Goal: Navigation & Orientation: Understand site structure

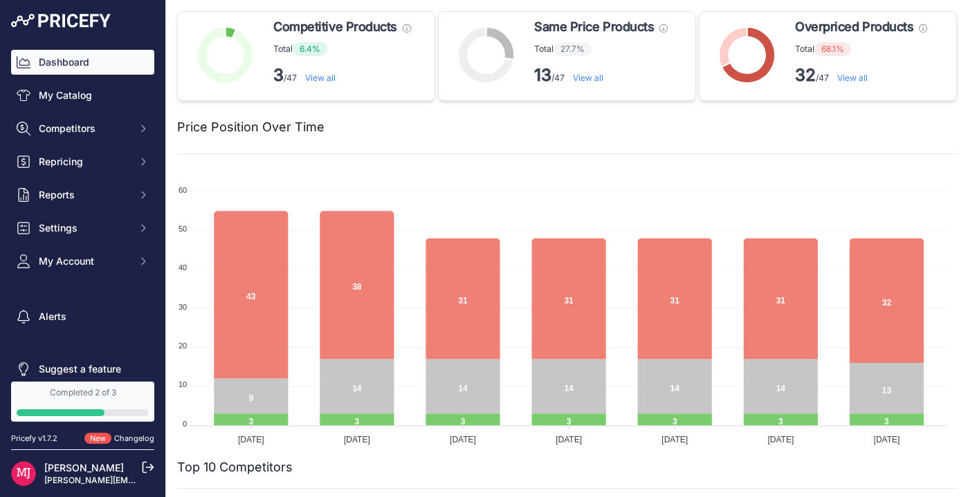
click at [850, 77] on link "View all" at bounding box center [852, 78] width 30 height 10
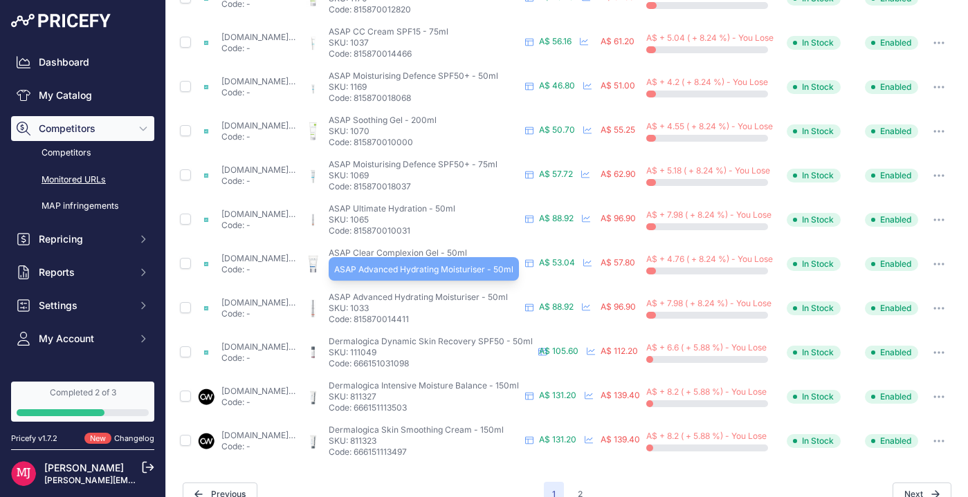
scroll to position [572, 0]
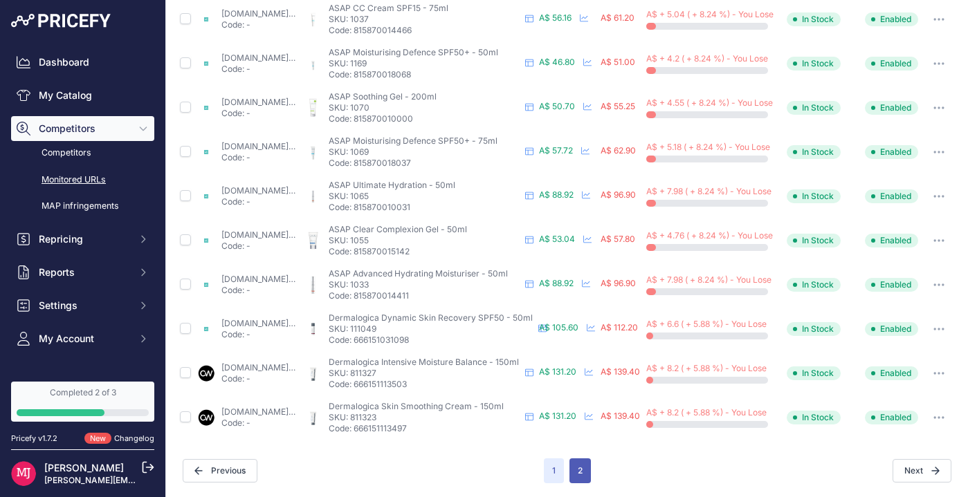
click at [575, 459] on button "2" at bounding box center [579, 471] width 21 height 25
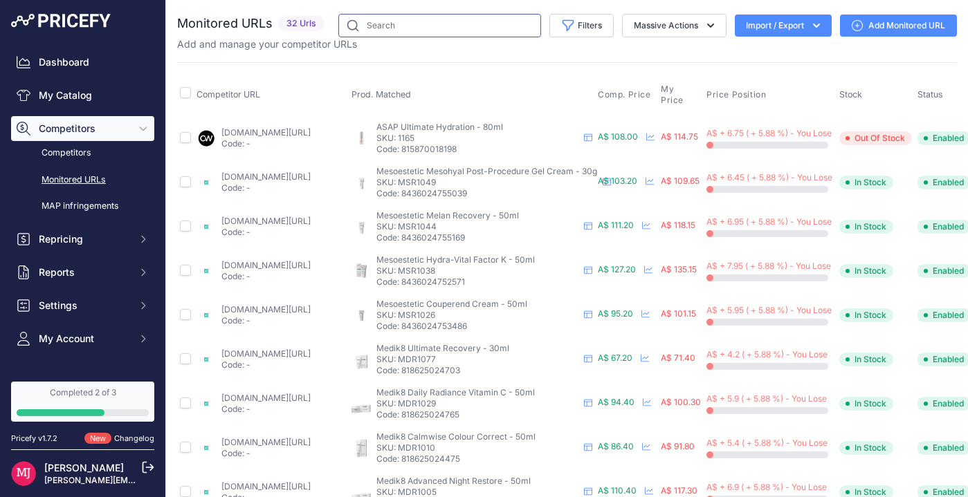
click at [387, 26] on input "text" at bounding box center [439, 26] width 203 height 24
type input "alpha. h"
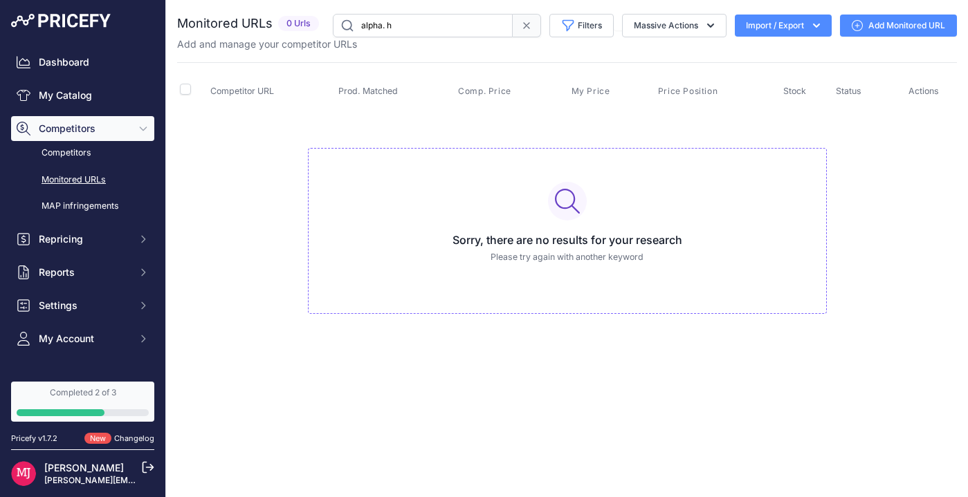
click at [523, 23] on icon at bounding box center [526, 25] width 11 height 11
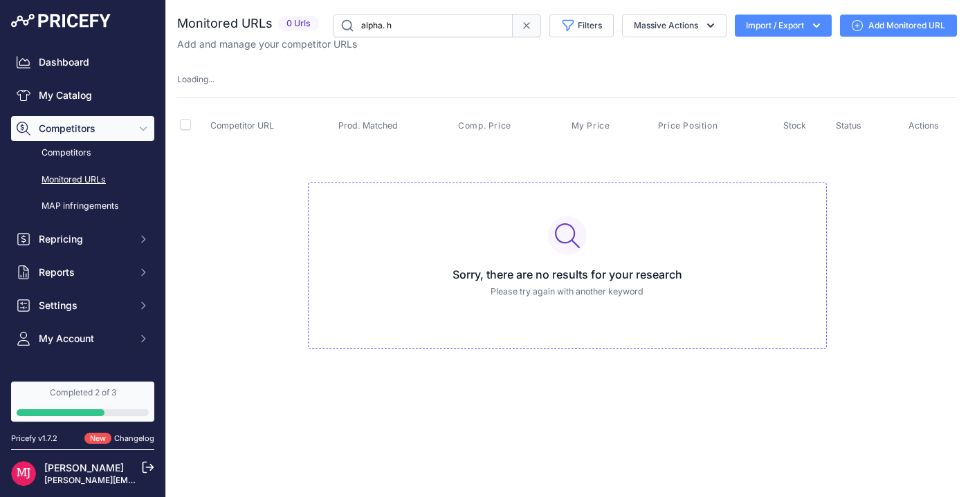
drag, startPoint x: 398, startPoint y: 24, endPoint x: 353, endPoint y: 24, distance: 44.3
click at [354, 24] on input "alpha. h" at bounding box center [423, 26] width 180 height 24
click at [65, 151] on link "Competitors" at bounding box center [82, 153] width 143 height 24
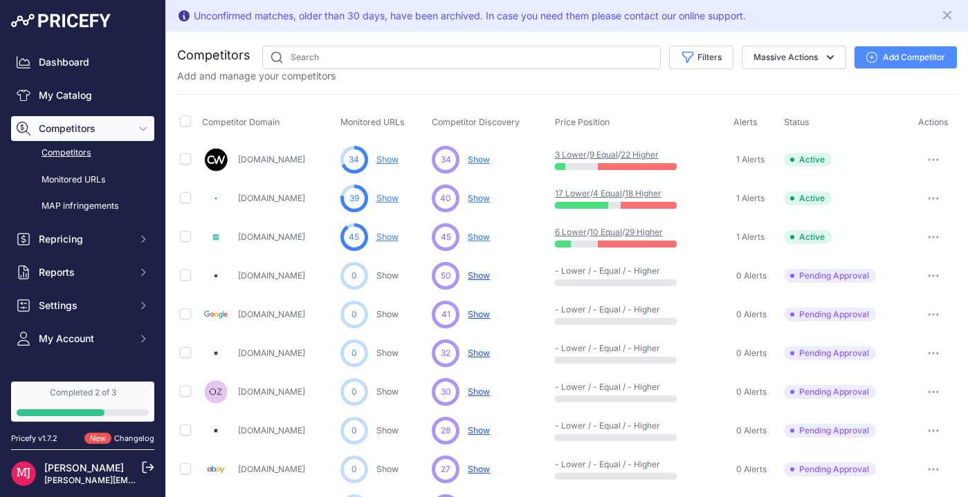
click at [138, 129] on icon "Sidebar" at bounding box center [143, 128] width 11 height 11
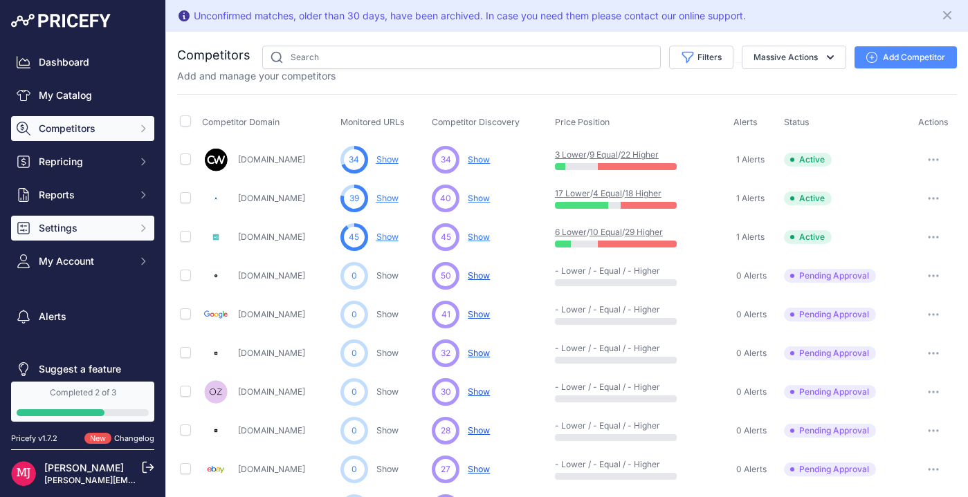
click at [121, 226] on button "Settings" at bounding box center [82, 228] width 143 height 25
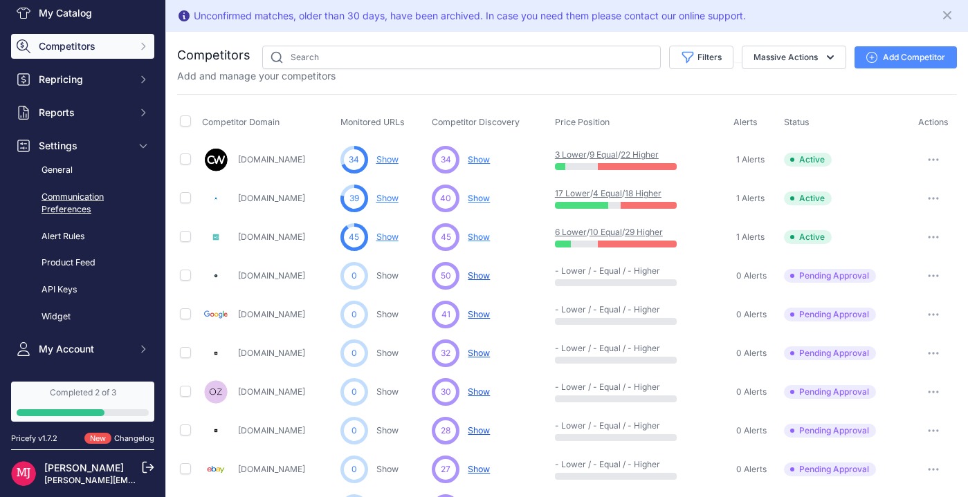
scroll to position [97, 0]
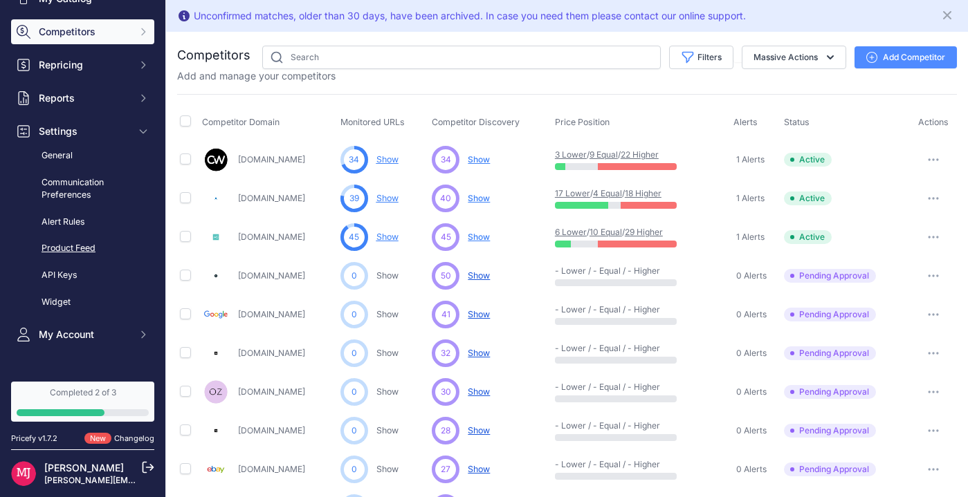
click at [69, 249] on link "Product Feed" at bounding box center [82, 249] width 143 height 24
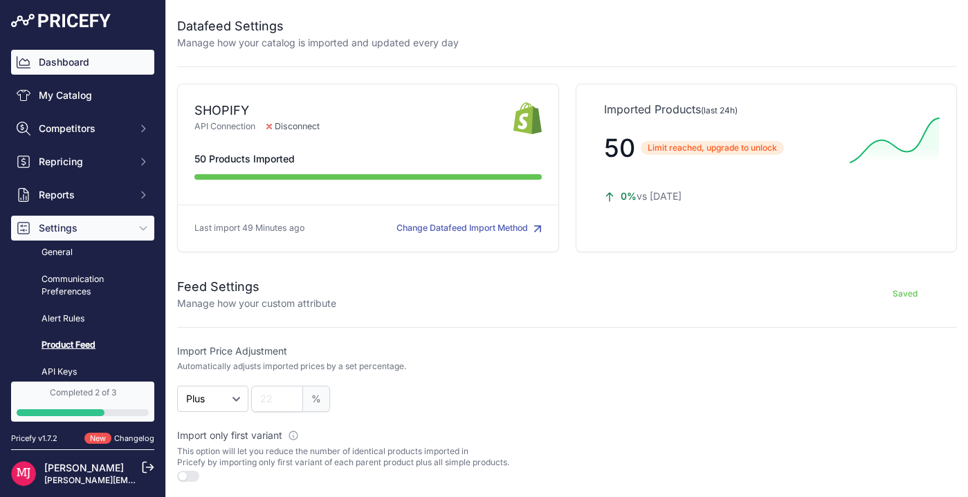
click at [56, 64] on link "Dashboard" at bounding box center [82, 62] width 143 height 25
